Goal: Transaction & Acquisition: Book appointment/travel/reservation

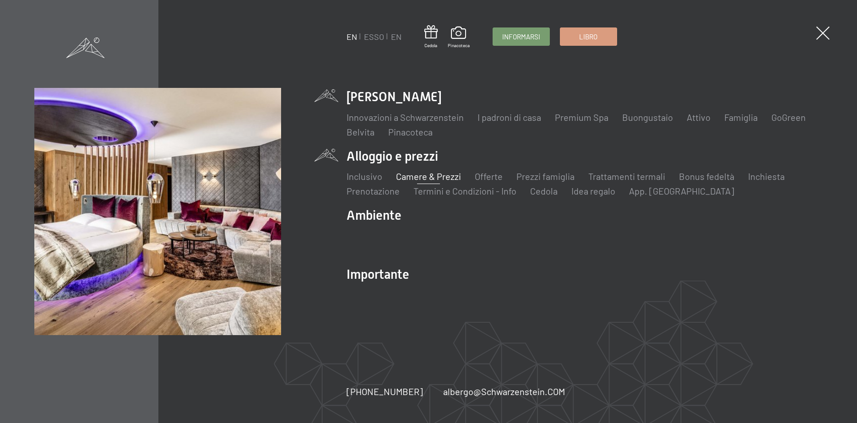
click at [419, 178] on link "Camere & Prezzi" at bounding box center [428, 176] width 65 height 11
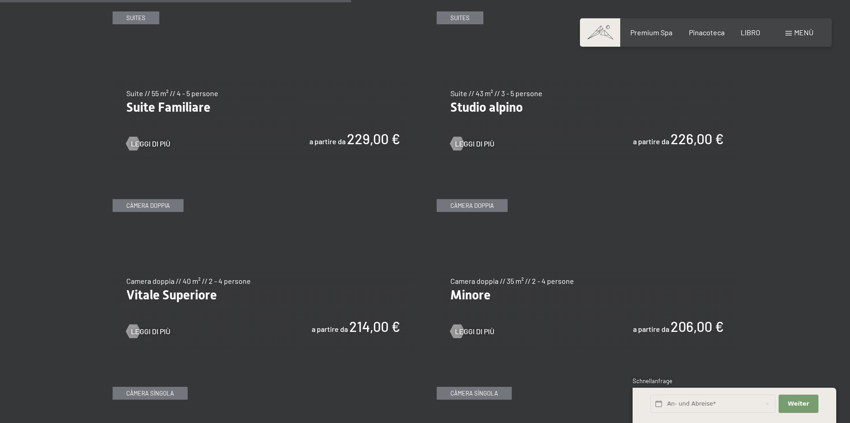
scroll to position [1236, 0]
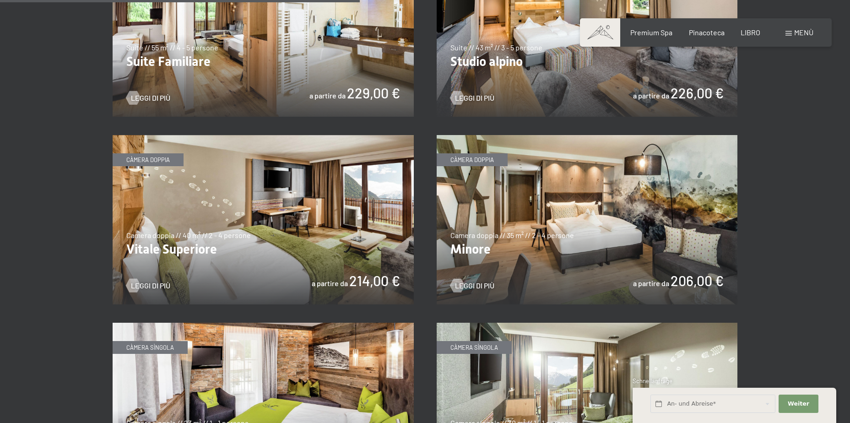
click at [619, 176] on img at bounding box center [587, 219] width 301 height 169
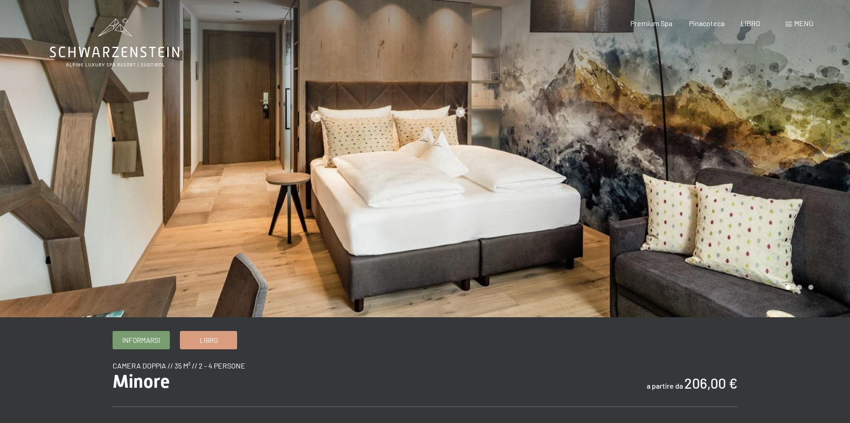
click at [820, 193] on div at bounding box center [637, 158] width 425 height 317
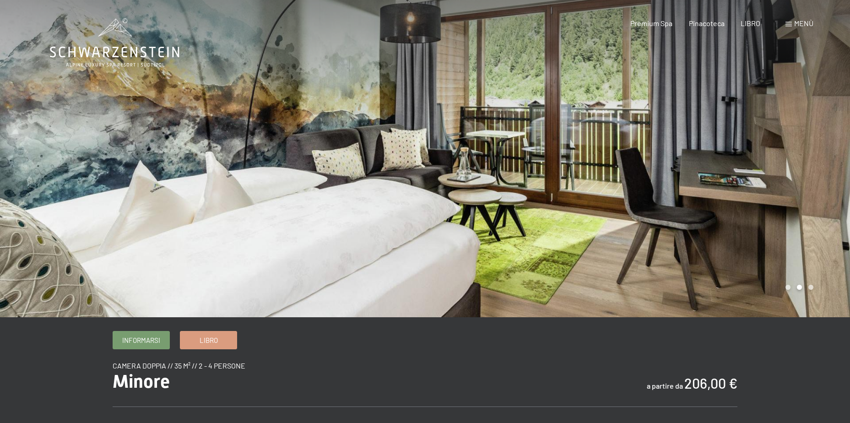
click at [820, 193] on div at bounding box center [637, 158] width 425 height 317
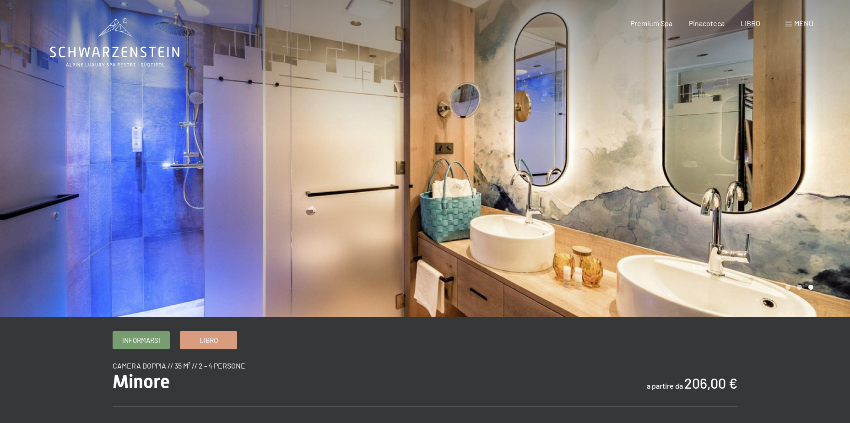
click at [820, 193] on div at bounding box center [637, 158] width 425 height 317
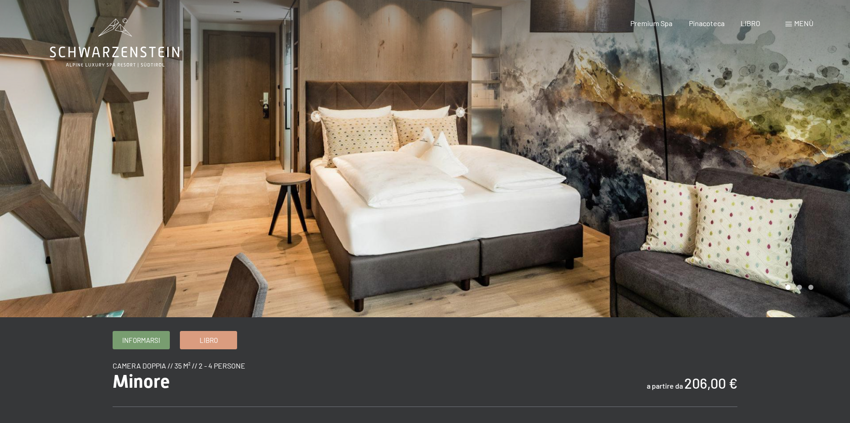
click at [820, 193] on div at bounding box center [637, 158] width 425 height 317
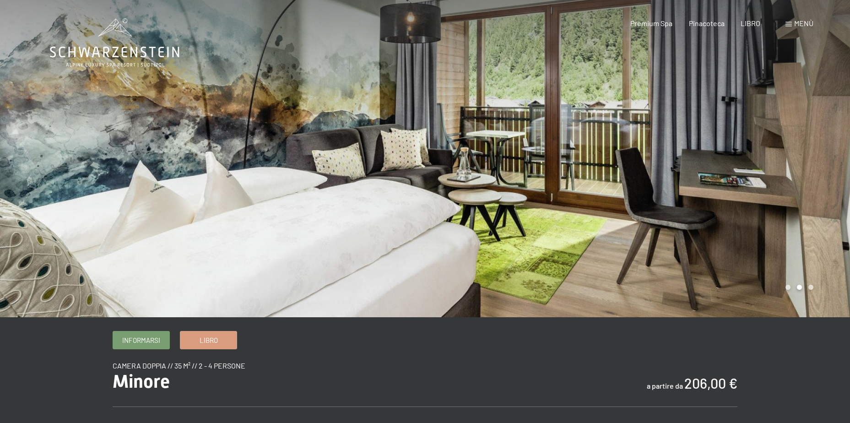
click at [820, 193] on div at bounding box center [637, 158] width 425 height 317
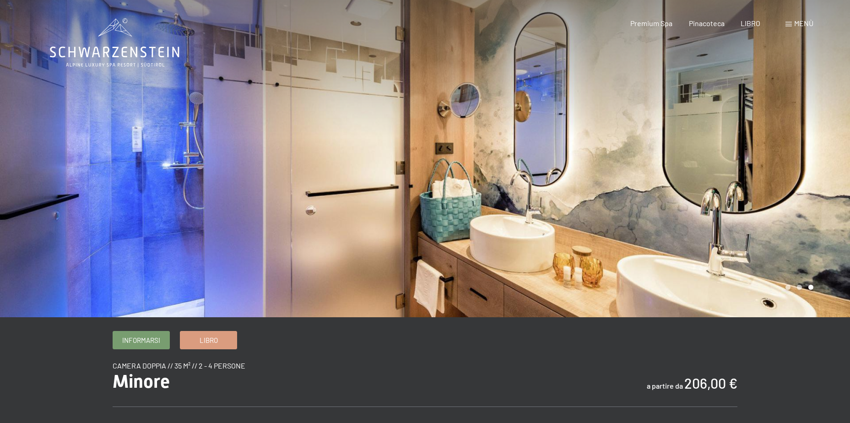
click at [817, 184] on div at bounding box center [637, 158] width 425 height 317
